Goal: Transaction & Acquisition: Purchase product/service

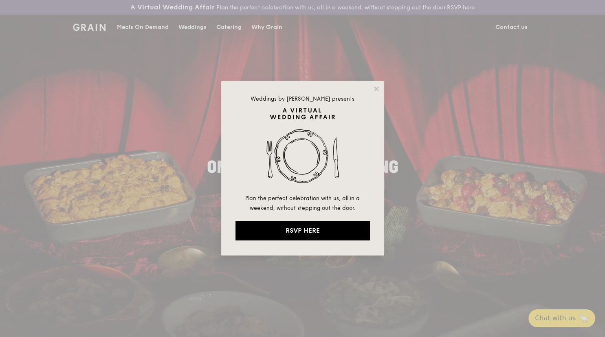
drag, startPoint x: 411, startPoint y: 139, endPoint x: 401, endPoint y: 131, distance: 13.1
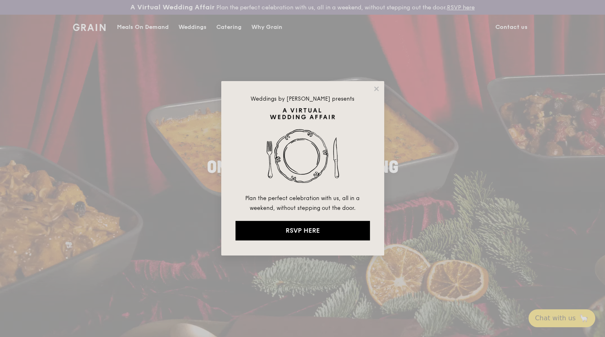
click at [411, 139] on div "Weddings by [PERSON_NAME] presents Plan the perfect celebration with us, all in…" at bounding box center [302, 168] width 605 height 337
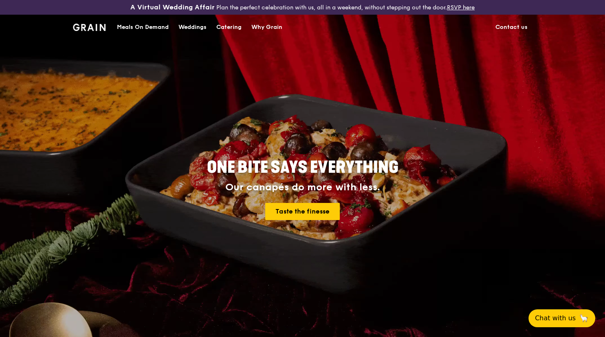
click at [141, 29] on div "Meals On Demand" at bounding box center [143, 27] width 52 height 24
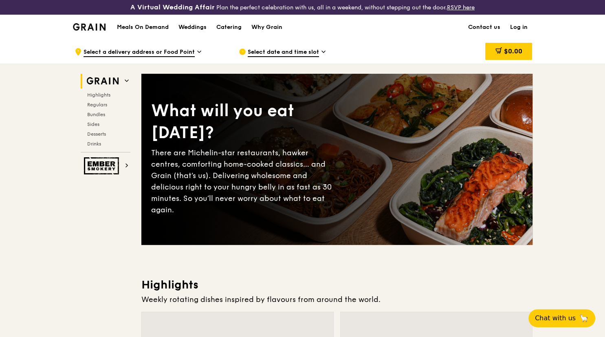
click at [516, 26] on link "Log in" at bounding box center [518, 27] width 27 height 24
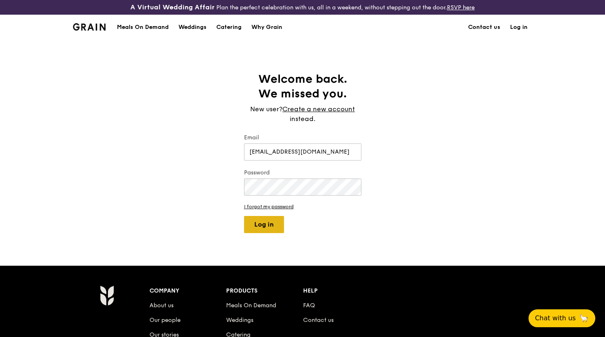
type input "[EMAIL_ADDRESS][DOMAIN_NAME]"
click at [271, 223] on button "Log in" at bounding box center [264, 224] width 40 height 17
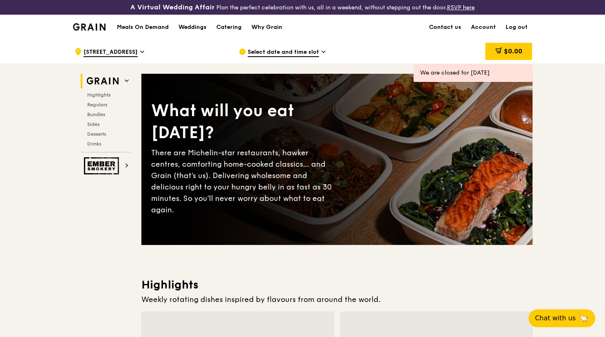
click at [304, 49] on span "Select date and time slot" at bounding box center [283, 52] width 71 height 9
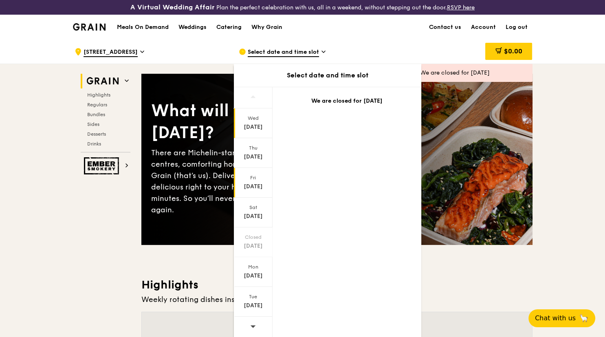
click at [258, 184] on div "[DATE]" at bounding box center [253, 187] width 36 height 8
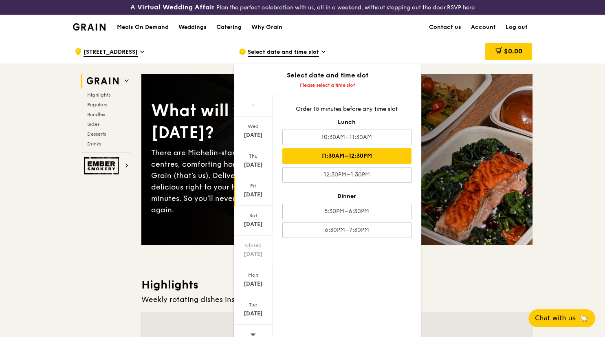
click at [376, 157] on div "11:30AM–12:30PM" at bounding box center [346, 155] width 129 height 15
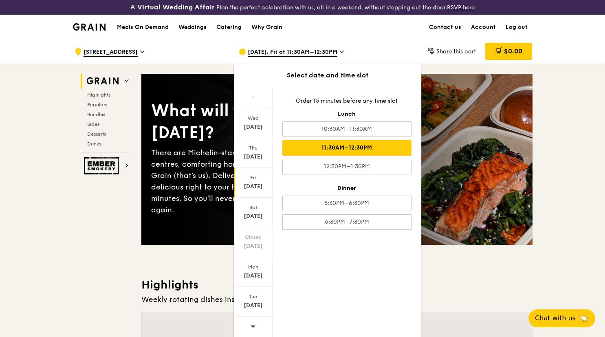
click at [391, 32] on div "Meals On Demand Weddings Catering Why Grain Contact us Account Log out" at bounding box center [303, 27] width 460 height 25
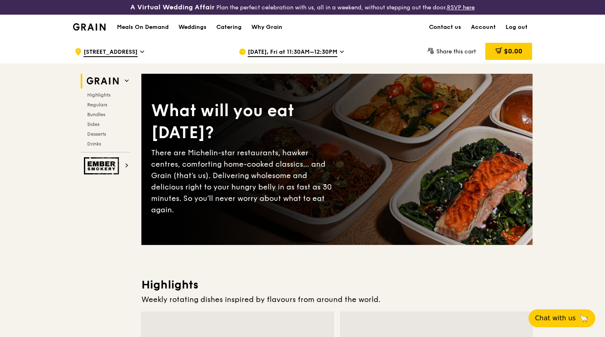
click at [144, 51] on icon at bounding box center [142, 51] width 4 height 7
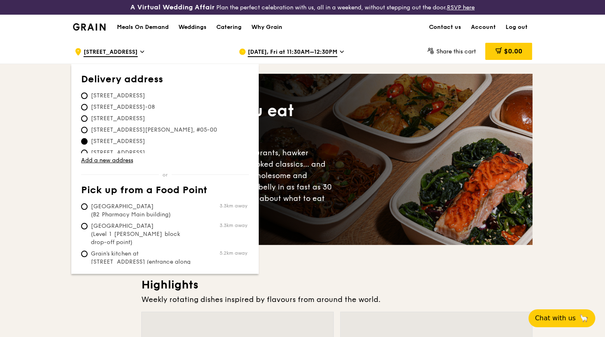
click at [144, 51] on icon at bounding box center [142, 51] width 4 height 7
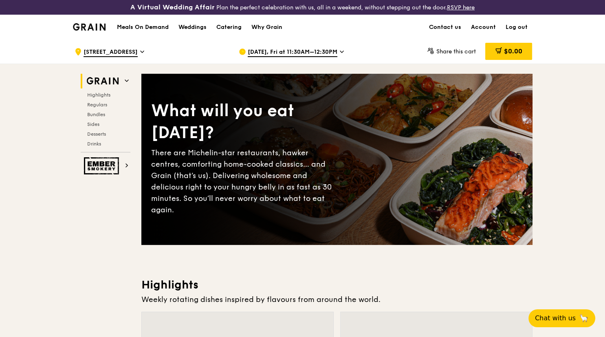
click at [146, 51] on div ".cls-1 { fill: none; stroke: #fff; stroke-linecap: round; stroke-linejoin: roun…" at bounding box center [150, 52] width 151 height 24
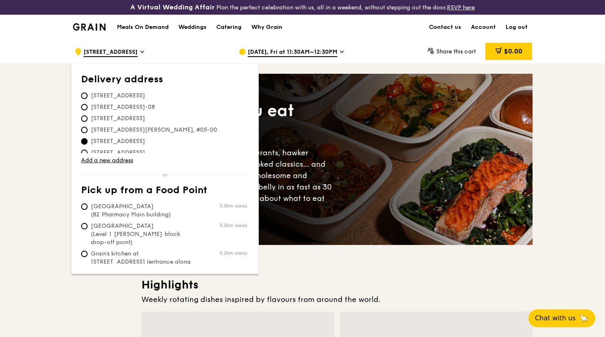
click at [146, 51] on div ".cls-1 { fill: none; stroke: #fff; stroke-linecap: round; stroke-linejoin: roun…" at bounding box center [150, 52] width 151 height 24
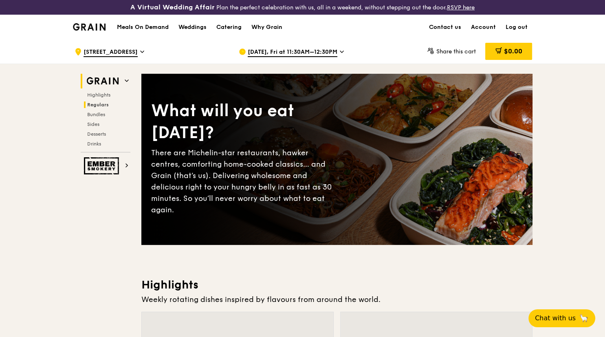
click at [101, 103] on span "Regulars" at bounding box center [98, 105] width 22 height 6
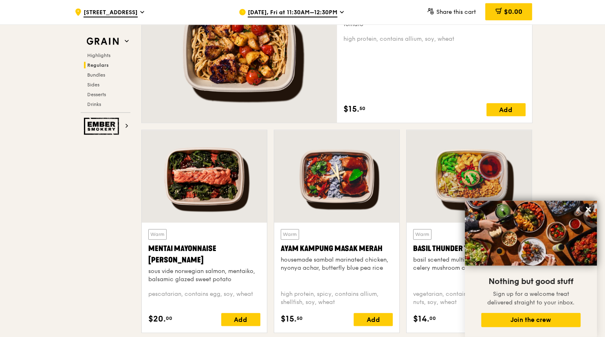
scroll to position [602, 0]
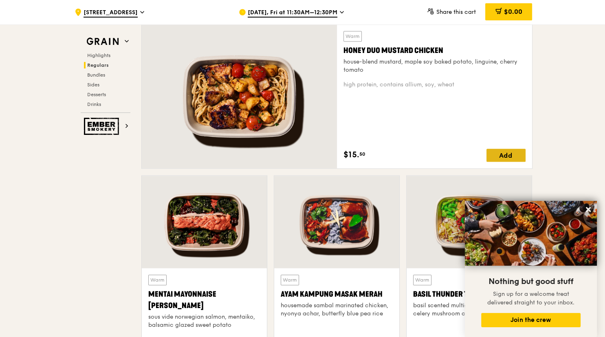
click at [520, 153] on div "Add" at bounding box center [506, 155] width 39 height 13
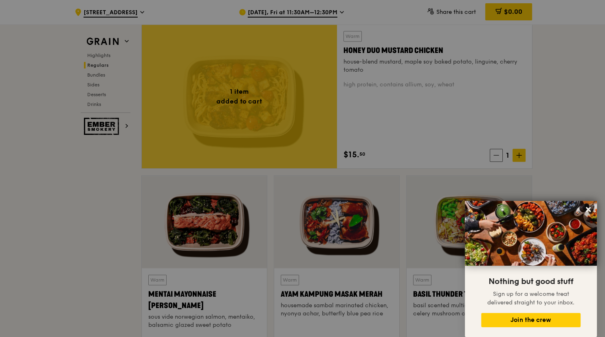
click at [520, 153] on div at bounding box center [302, 168] width 605 height 337
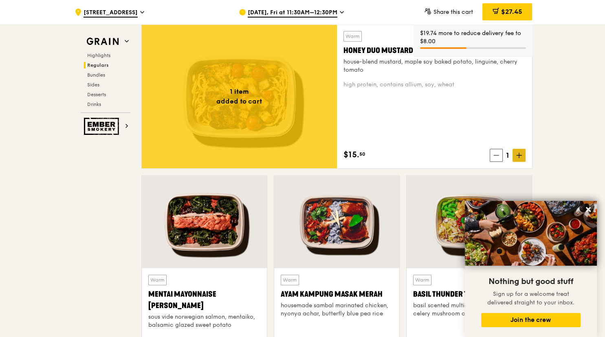
click at [521, 155] on icon at bounding box center [518, 155] width 5 height 0
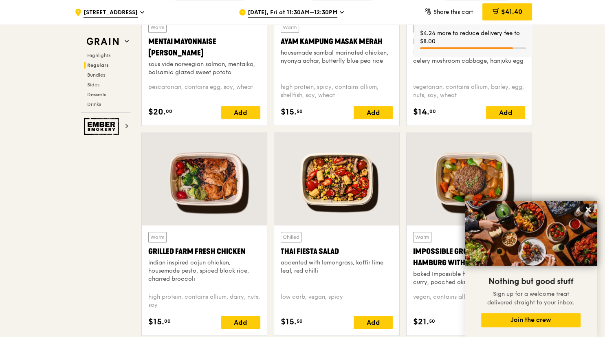
scroll to position [860, 0]
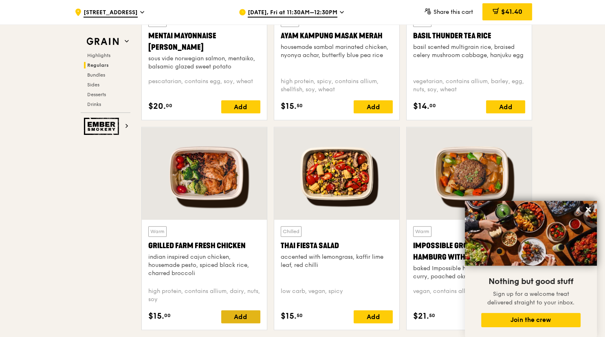
click at [248, 319] on div "Add" at bounding box center [240, 316] width 39 height 13
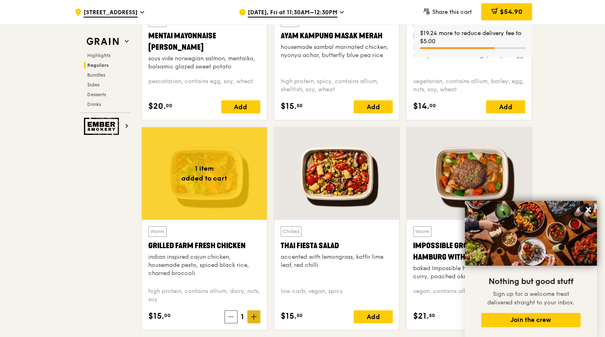
click at [258, 318] on span at bounding box center [253, 316] width 13 height 13
click at [589, 210] on icon at bounding box center [588, 209] width 5 height 5
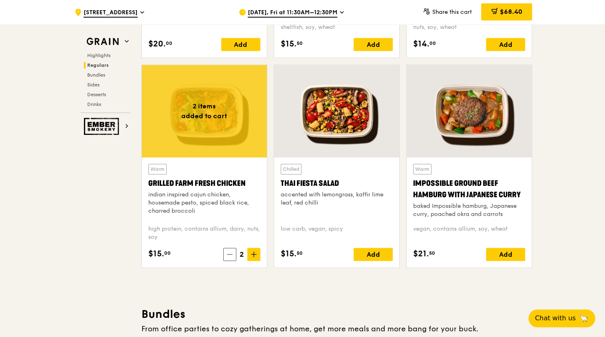
scroll to position [903, 0]
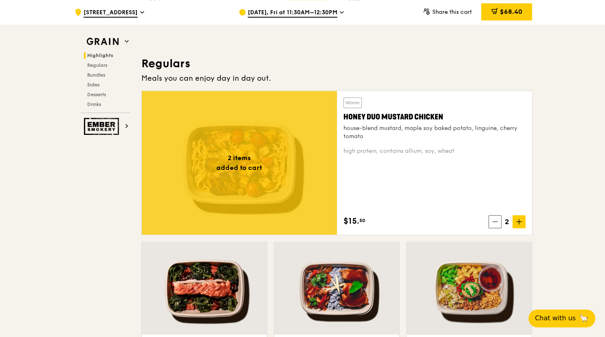
scroll to position [516, 0]
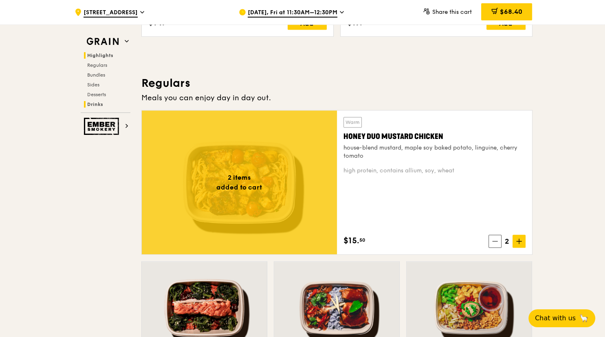
click at [88, 104] on span "Drinks" at bounding box center [95, 104] width 16 height 6
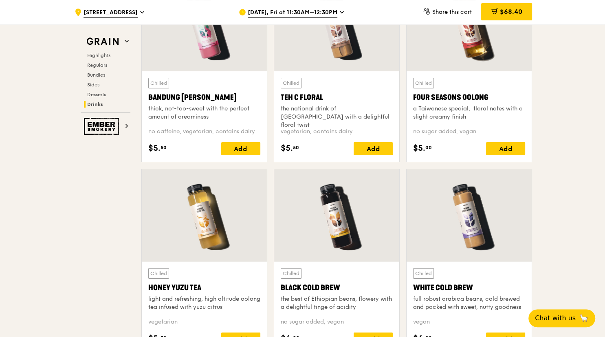
scroll to position [2971, 0]
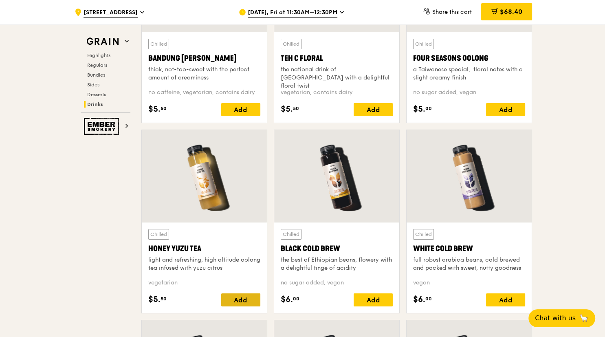
click at [248, 302] on div "Add" at bounding box center [240, 299] width 39 height 13
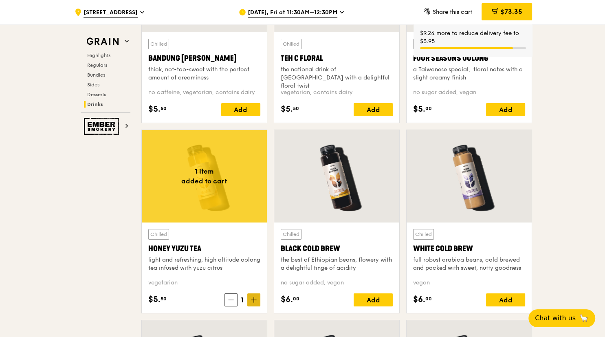
click at [258, 298] on span at bounding box center [253, 299] width 13 height 13
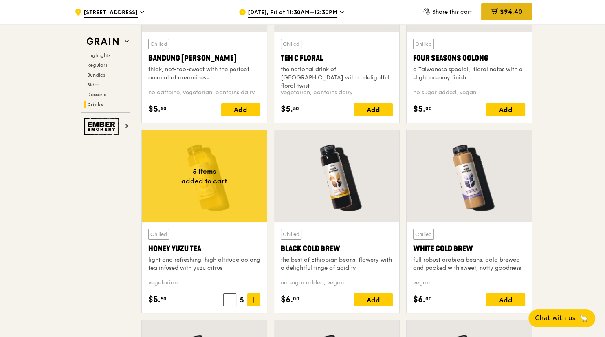
click at [503, 9] on span "$94.40" at bounding box center [511, 12] width 22 height 8
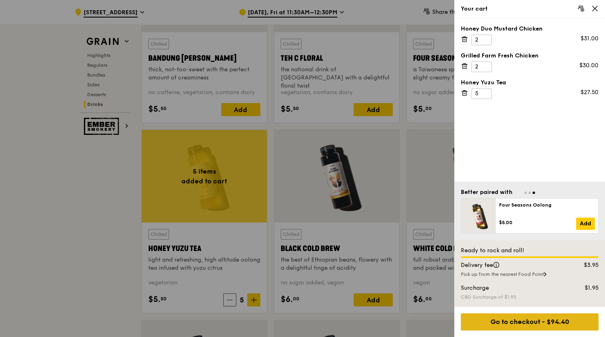
click at [542, 321] on div "Go to checkout - $94.40" at bounding box center [530, 321] width 138 height 17
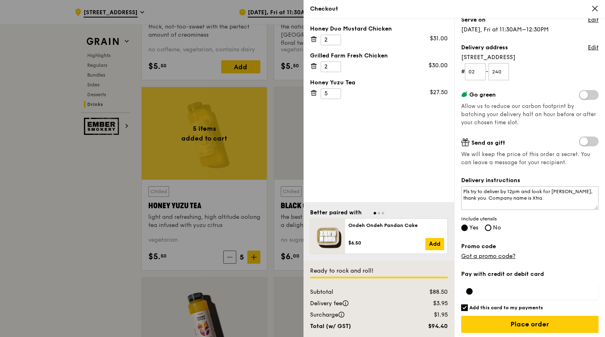
scroll to position [80, 0]
drag, startPoint x: 533, startPoint y: 190, endPoint x: 470, endPoint y: 188, distance: 63.2
click at [470, 188] on textarea "Pls try to deliver by 12pm and look for [PERSON_NAME], thank you. Company name …" at bounding box center [529, 197] width 137 height 24
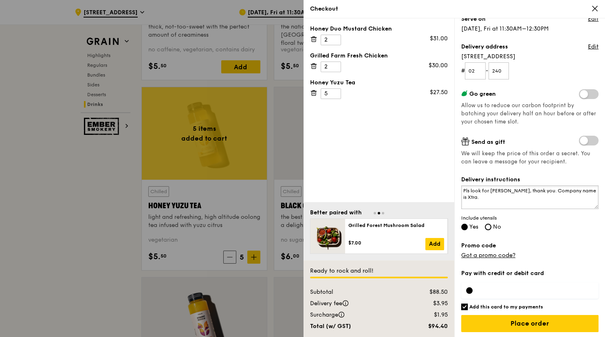
click at [510, 189] on textarea "Pls look for [PERSON_NAME], thank you. Company name is Xtra." at bounding box center [529, 197] width 137 height 24
type textarea "Pls look for [PERSON_NAME], thank you. Company name is Xtra."
click at [543, 174] on div "Grain it forward Top up $10 to send a meal to someone in need. We work with our…" at bounding box center [529, 101] width 137 height 312
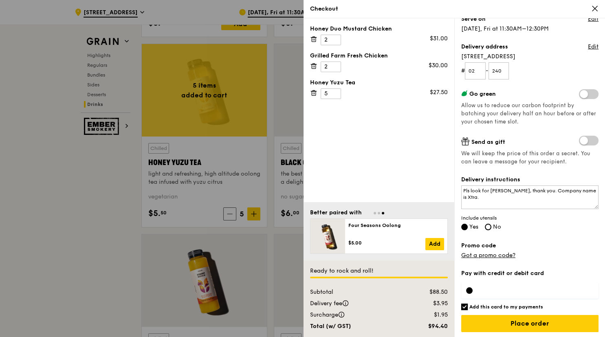
click at [515, 309] on div "Pay with credit or debit card Add this card to my payments Ready to rock and ro…" at bounding box center [529, 303] width 137 height 69
click at [515, 305] on h6 "Add this card to my payments" at bounding box center [507, 307] width 74 height 7
click at [468, 305] on input "Add this card to my payments" at bounding box center [464, 307] width 7 height 7
checkbox input "false"
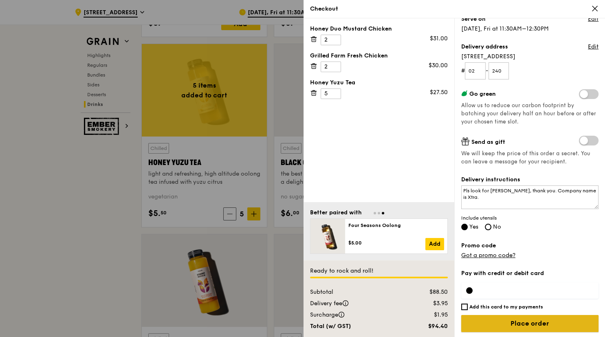
click at [563, 324] on input "Place order" at bounding box center [529, 323] width 137 height 17
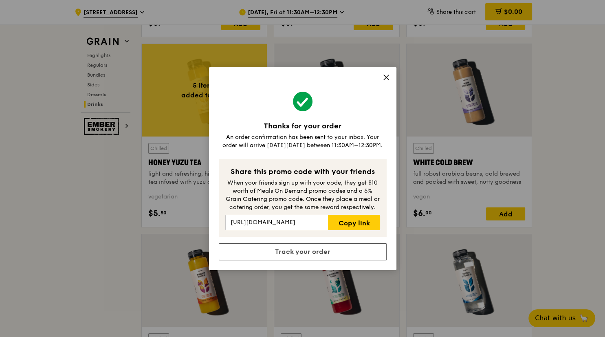
click at [389, 78] on icon at bounding box center [386, 77] width 7 height 7
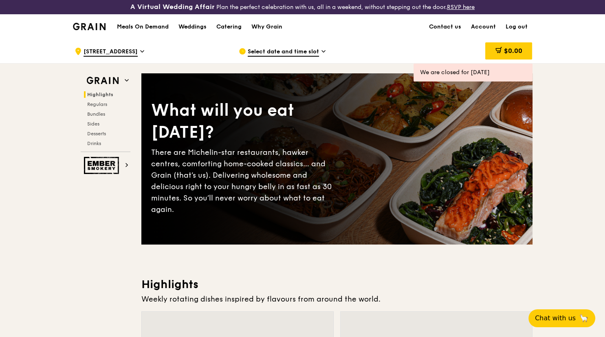
scroll to position [0, 0]
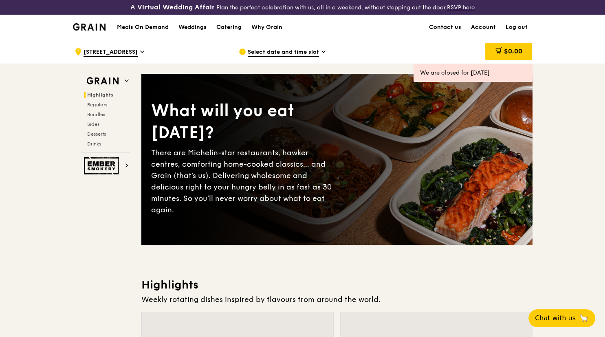
click at [488, 24] on link "Account" at bounding box center [483, 27] width 35 height 24
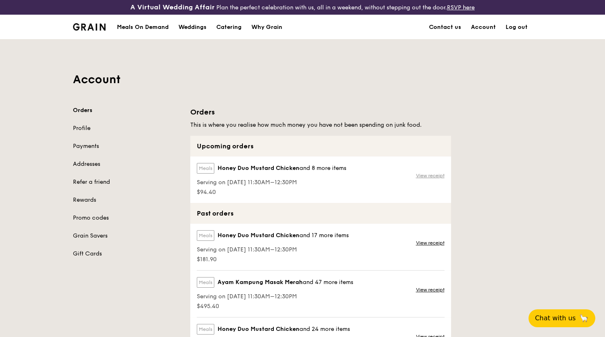
click at [432, 175] on link "View receipt" at bounding box center [430, 175] width 29 height 7
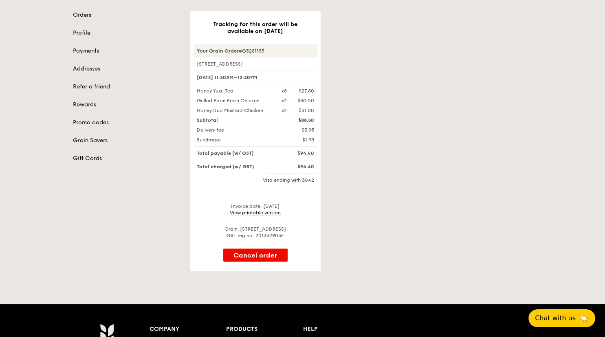
scroll to position [43, 0]
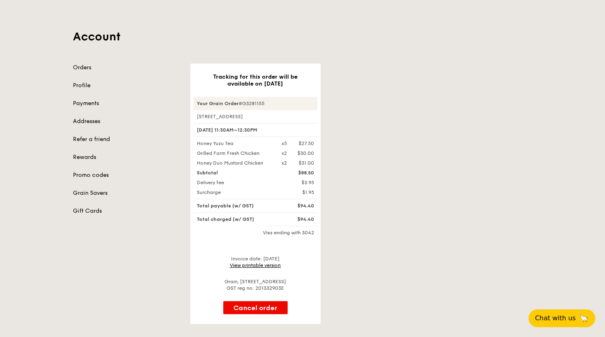
click at [258, 263] on link "View printable version" at bounding box center [255, 266] width 51 height 6
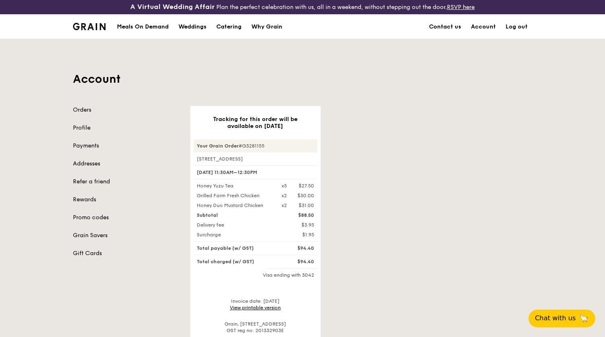
scroll to position [0, 0]
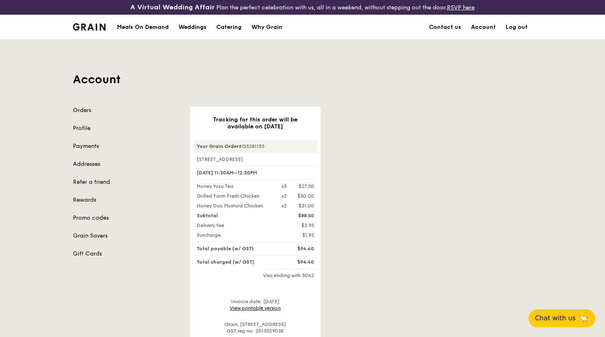
click at [479, 26] on link "Account" at bounding box center [483, 27] width 35 height 24
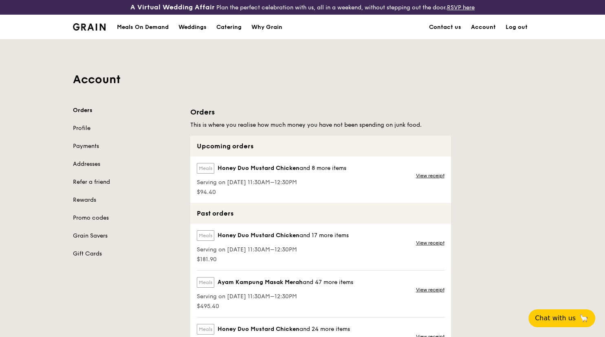
click at [524, 25] on link "Log out" at bounding box center [517, 27] width 32 height 24
